Goal: Check status: Check status

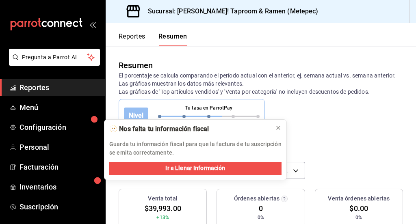
scroll to position [82, 0]
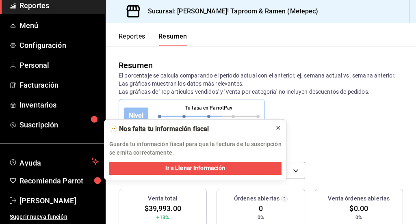
click at [281, 128] on icon at bounding box center [278, 128] width 6 height 6
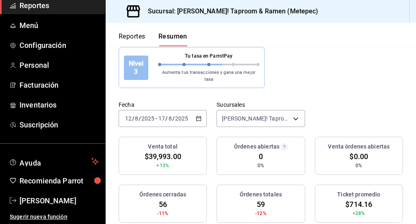
scroll to position [56, 0]
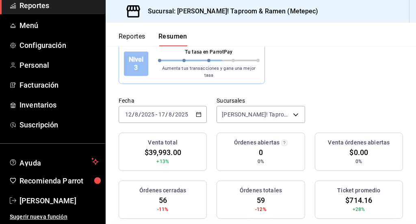
click at [196, 113] on \(Stroke\) "button" at bounding box center [198, 115] width 5 height 4
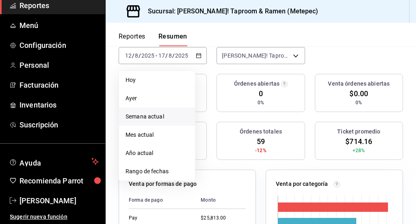
scroll to position [117, 0]
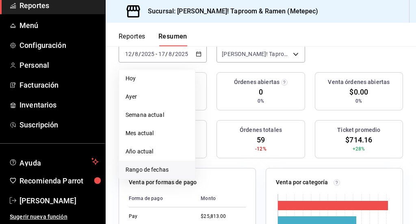
click at [167, 166] on span "Rango de fechas" at bounding box center [157, 170] width 63 height 9
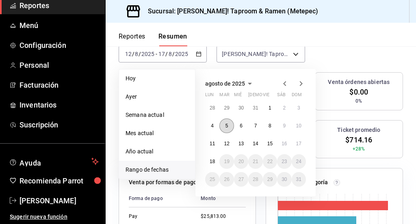
click at [227, 123] on abbr "5" at bounding box center [226, 126] width 3 height 6
click at [298, 123] on abbr "10" at bounding box center [298, 126] width 5 height 6
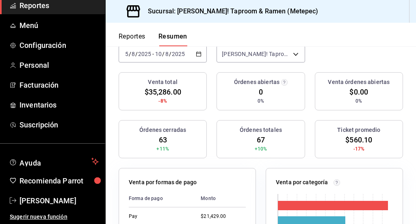
click at [198, 51] on icon "button" at bounding box center [199, 54] width 6 height 6
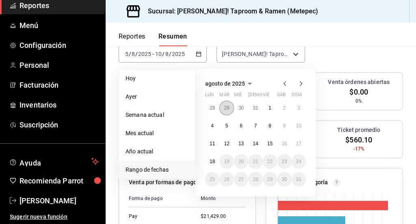
click at [227, 105] on abbr "29" at bounding box center [226, 108] width 5 height 6
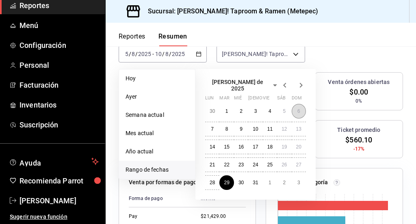
click at [298, 104] on button "6" at bounding box center [299, 111] width 14 height 15
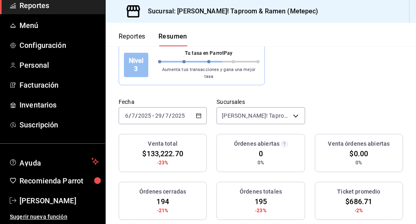
scroll to position [53, 0]
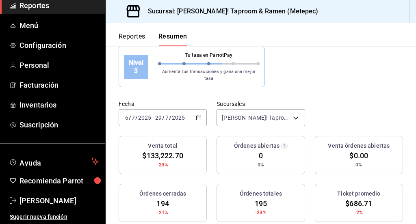
click at [199, 115] on icon "button" at bounding box center [199, 118] width 6 height 6
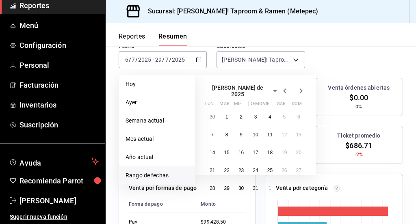
scroll to position [113, 0]
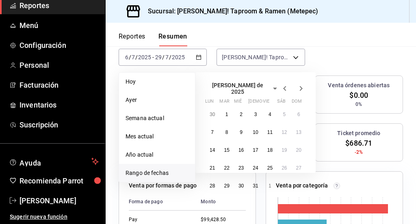
click at [299, 84] on icon "button" at bounding box center [301, 89] width 10 height 10
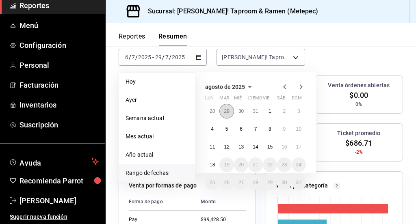
click at [225, 108] on abbr "29" at bounding box center [226, 111] width 5 height 6
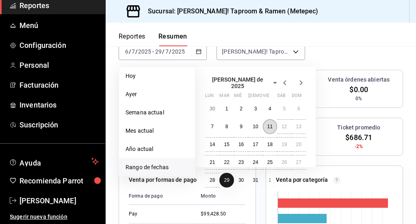
scroll to position [109, 0]
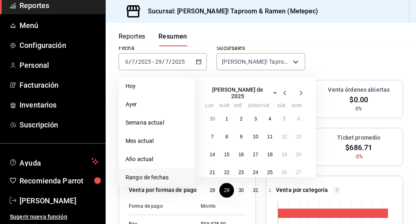
click at [299, 88] on icon "button" at bounding box center [301, 93] width 10 height 10
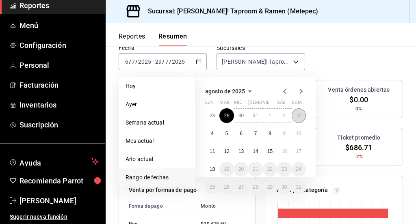
click at [299, 113] on abbr "3" at bounding box center [298, 116] width 3 height 6
